Goal: Task Accomplishment & Management: Complete application form

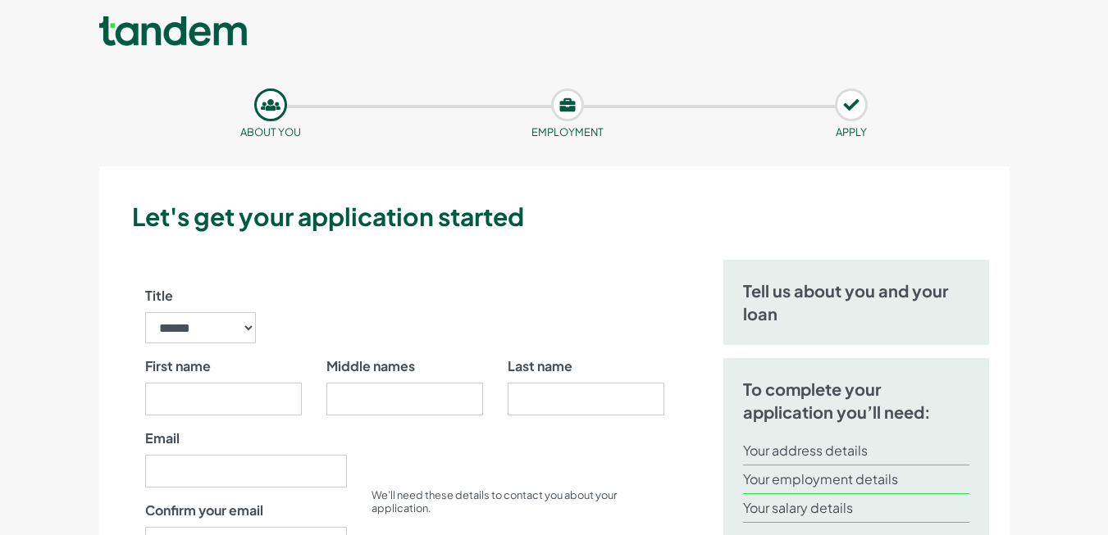
click at [180, 39] on link at bounding box center [173, 32] width 148 height 33
